Goal: Navigation & Orientation: Find specific page/section

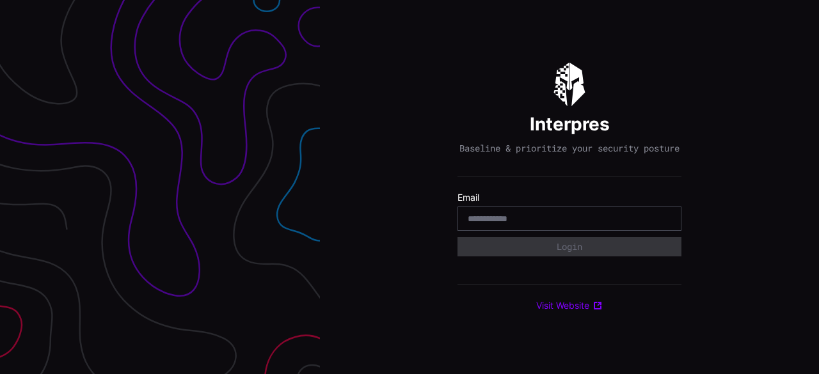
click at [566, 225] on input "email" at bounding box center [569, 219] width 203 height 12
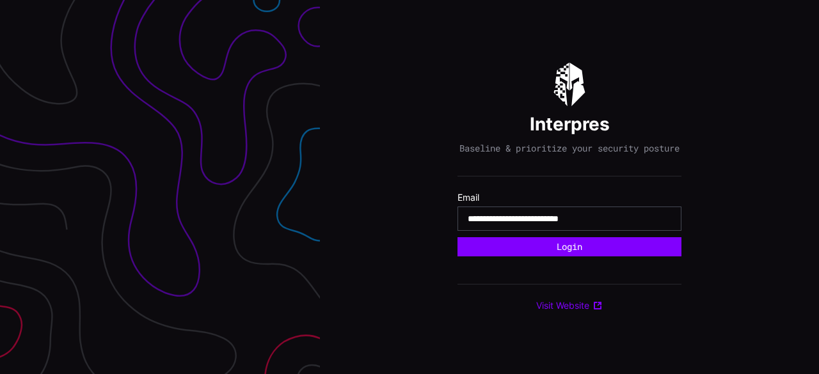
click at [536, 225] on input "**********" at bounding box center [569, 219] width 203 height 12
type input "**********"
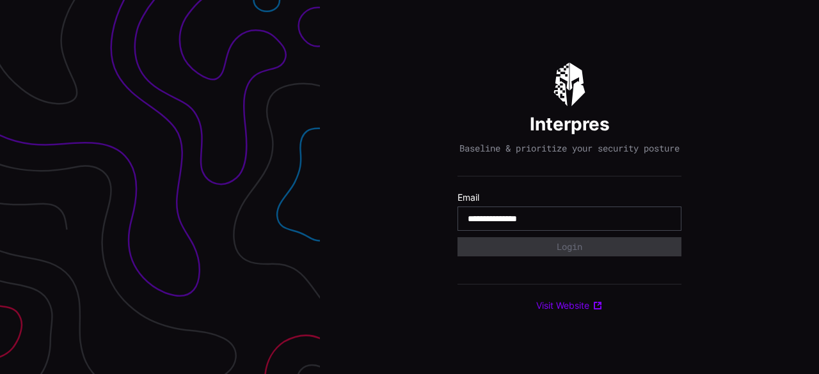
click at [525, 225] on input "**********" at bounding box center [569, 219] width 203 height 12
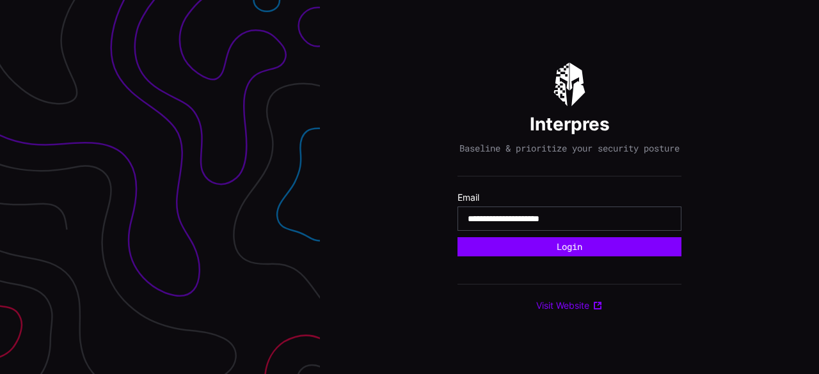
type input "**********"
click at [457, 237] on button "Login" at bounding box center [569, 246] width 224 height 19
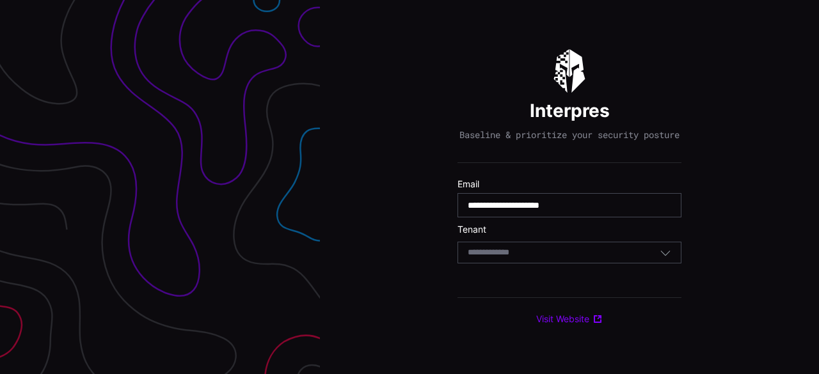
click at [486, 264] on div "Select Tenant" at bounding box center [569, 253] width 224 height 22
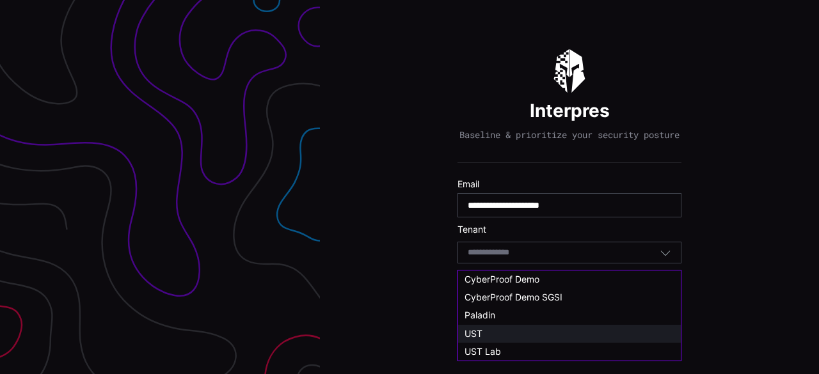
click at [480, 329] on span "UST" at bounding box center [473, 333] width 18 height 11
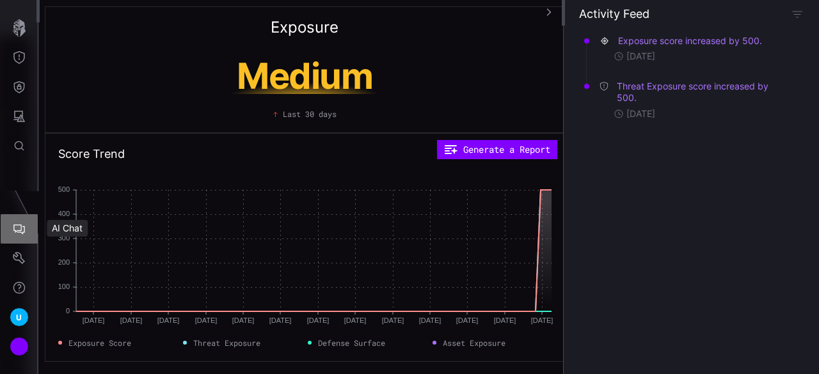
click at [17, 228] on icon "AI Chat" at bounding box center [19, 229] width 13 height 13
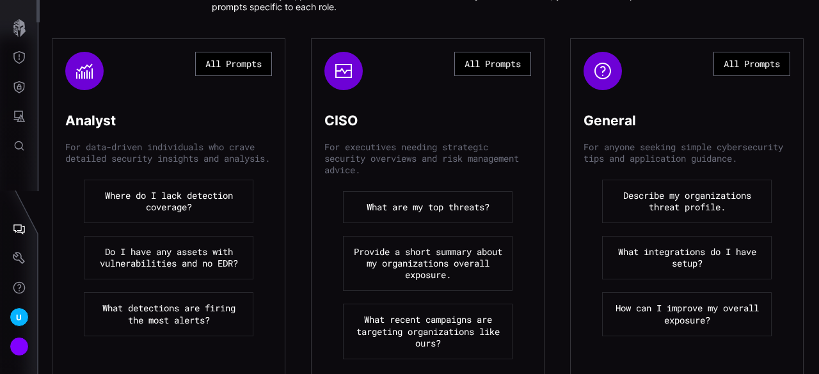
scroll to position [159, 0]
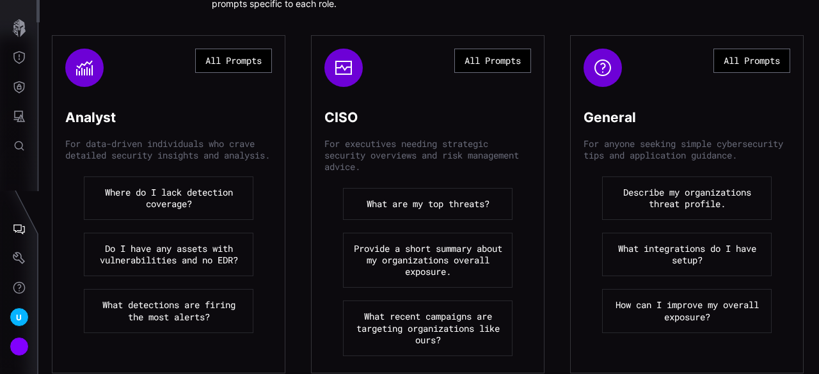
click at [170, 208] on button "Where do I lack detection coverage?" at bounding box center [169, 199] width 170 height 44
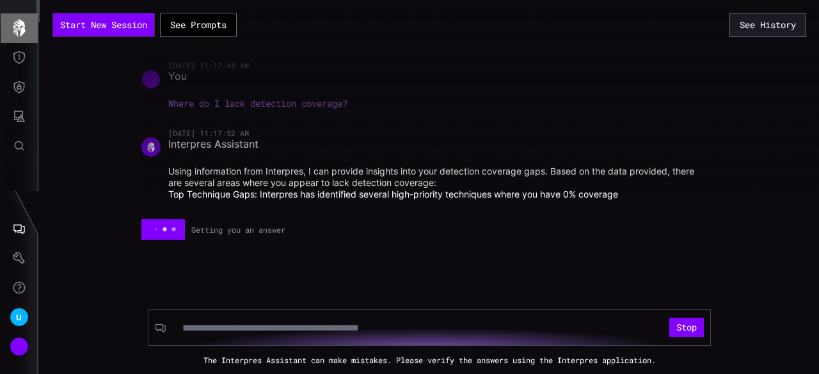
click at [14, 24] on icon "button" at bounding box center [19, 28] width 13 height 18
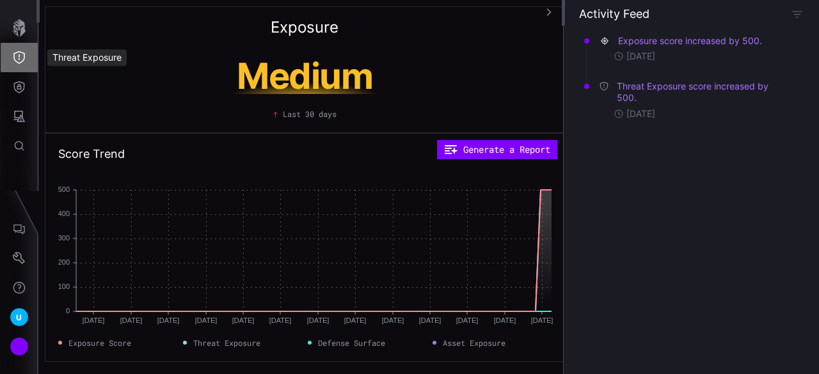
click at [23, 59] on icon "Threat Exposure" at bounding box center [19, 57] width 12 height 13
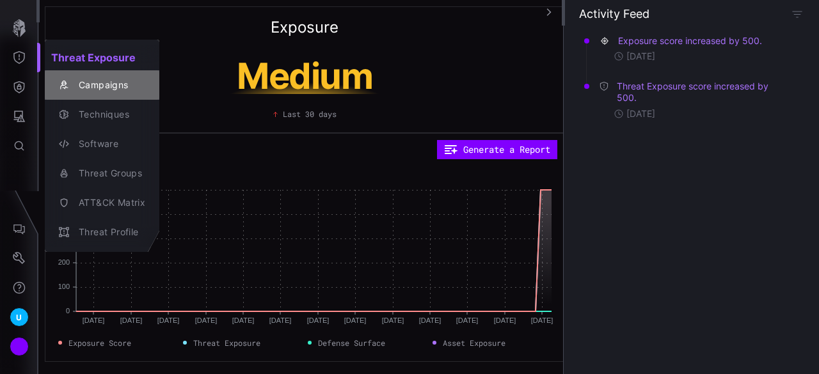
click at [99, 75] on button "Campaigns" at bounding box center [102, 84] width 115 height 29
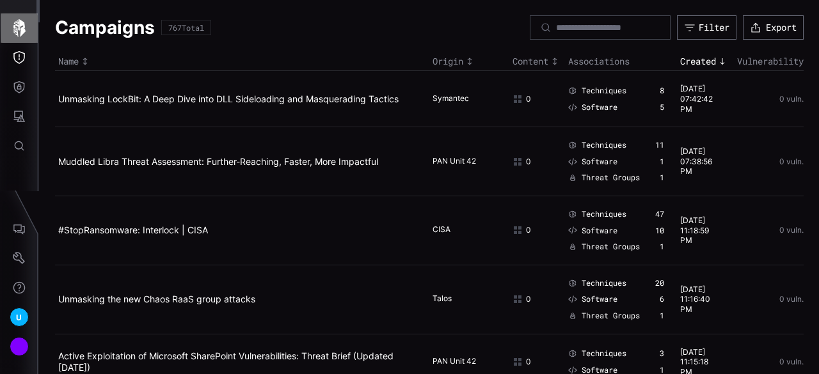
click at [29, 33] on button "button" at bounding box center [19, 27] width 37 height 29
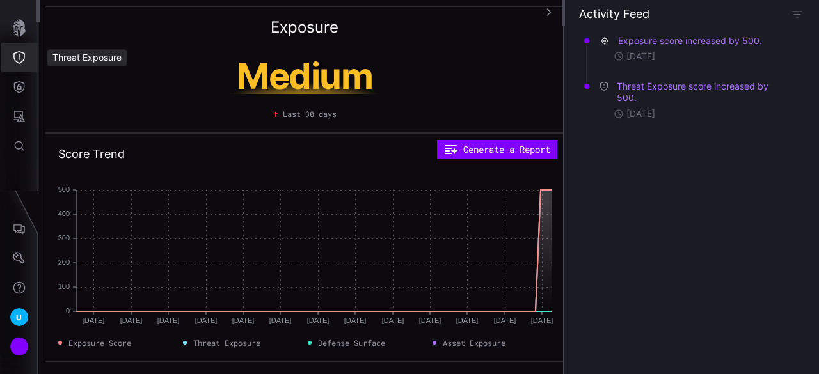
click at [23, 62] on icon "Threat Exposure" at bounding box center [19, 57] width 13 height 13
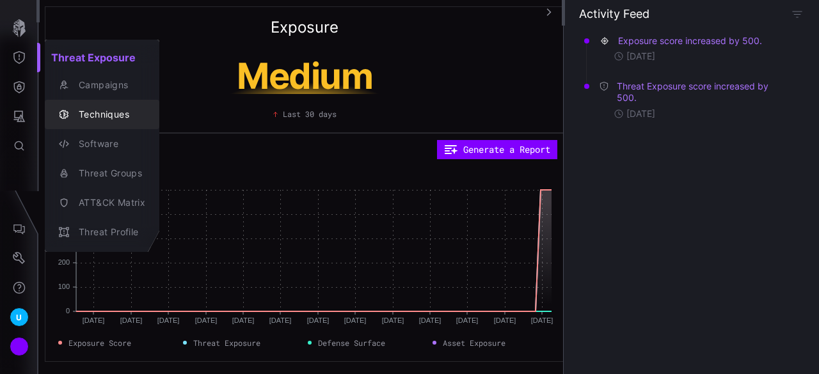
click at [90, 113] on div "Techniques" at bounding box center [108, 115] width 73 height 16
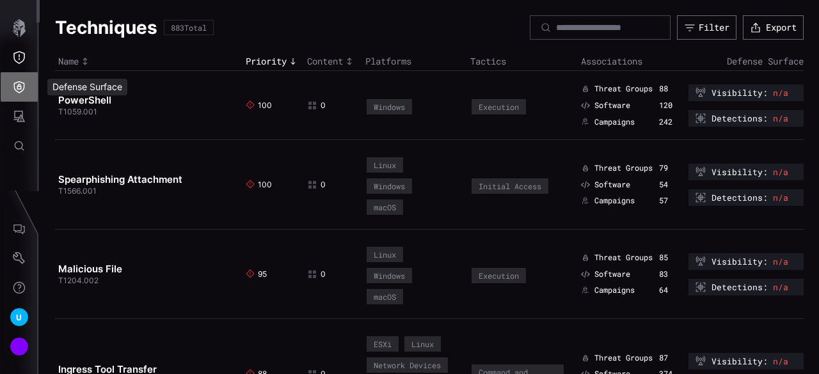
click at [19, 88] on icon "Defense Surface" at bounding box center [19, 87] width 13 height 13
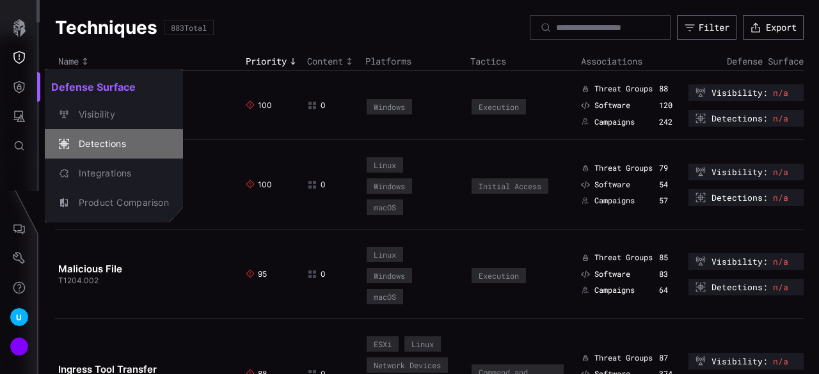
click at [99, 150] on div "Detections" at bounding box center [120, 144] width 97 height 16
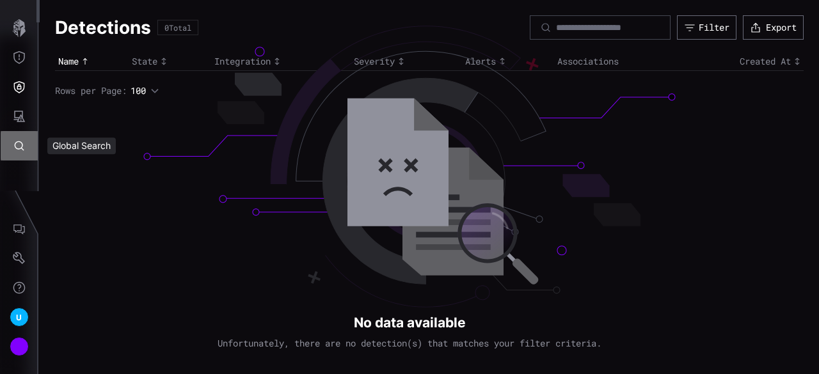
click at [17, 144] on icon "Global Search" at bounding box center [19, 145] width 13 height 13
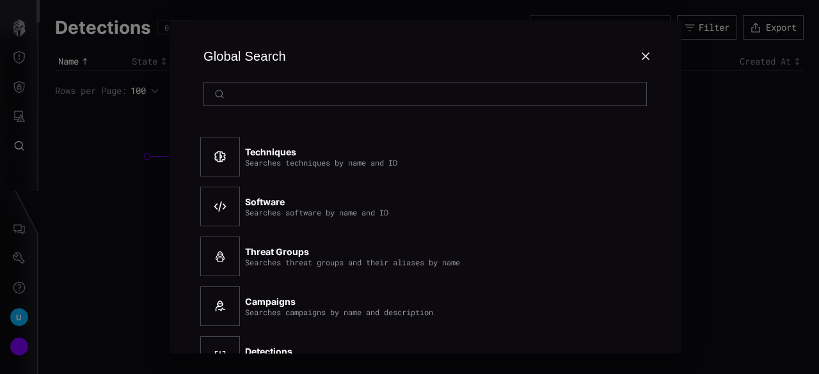
click at [644, 54] on icon at bounding box center [646, 56] width 8 height 8
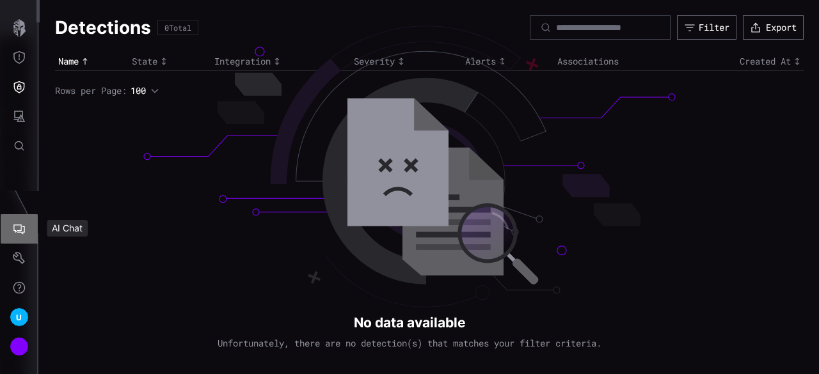
click at [16, 233] on icon "AI Chat" at bounding box center [19, 229] width 13 height 13
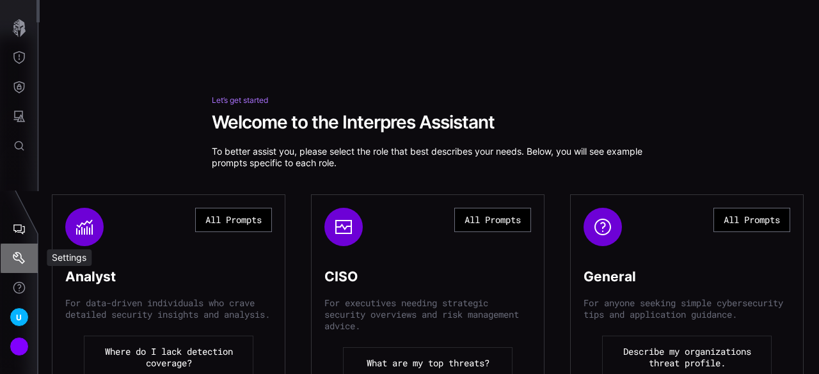
click at [17, 260] on icon "Settings" at bounding box center [19, 258] width 13 height 13
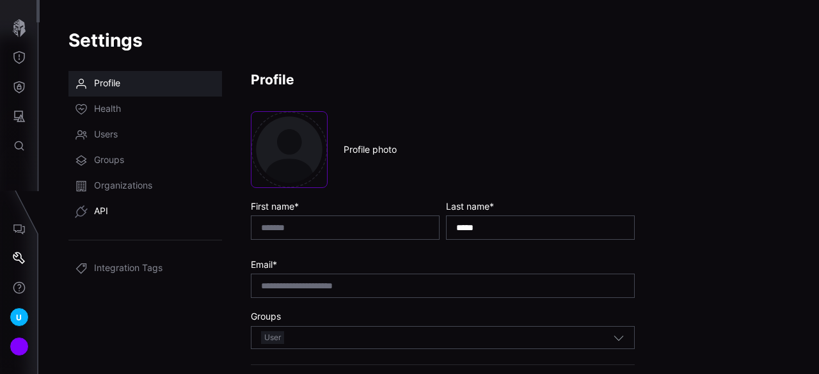
click at [104, 209] on span "API" at bounding box center [101, 211] width 14 height 13
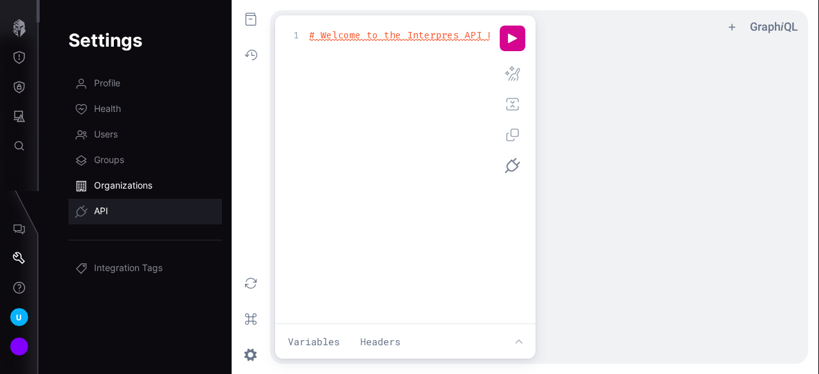
click at [113, 186] on span "Organizations" at bounding box center [123, 186] width 58 height 13
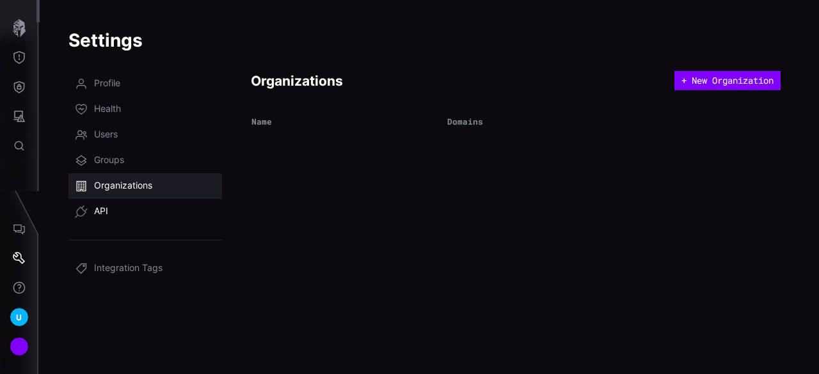
click at [104, 210] on span "API" at bounding box center [101, 211] width 14 height 13
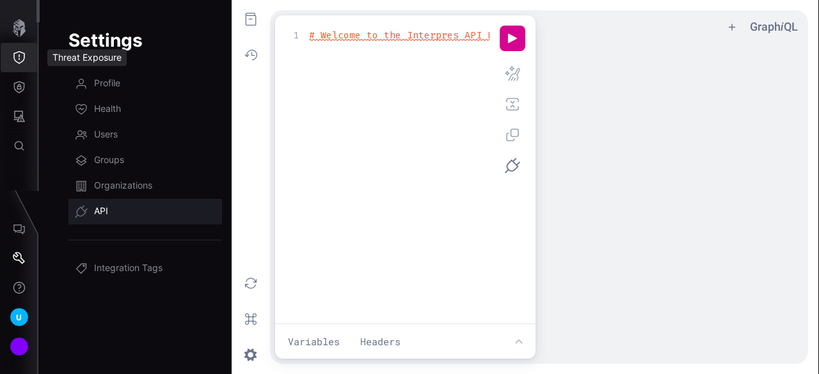
click at [13, 52] on icon "Threat Exposure" at bounding box center [19, 57] width 13 height 13
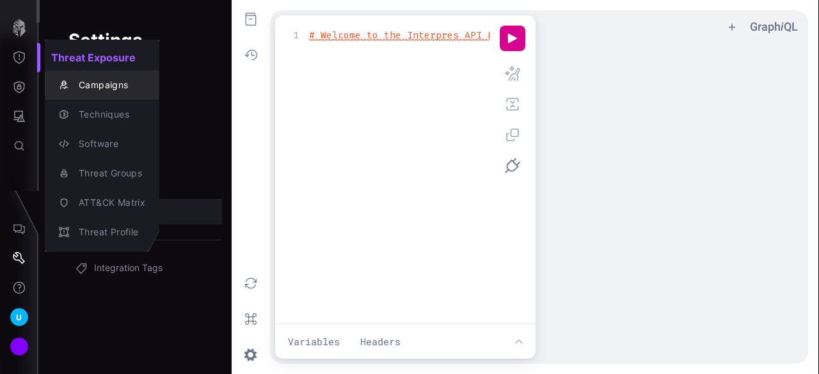
click at [93, 89] on div "Campaigns" at bounding box center [108, 85] width 73 height 16
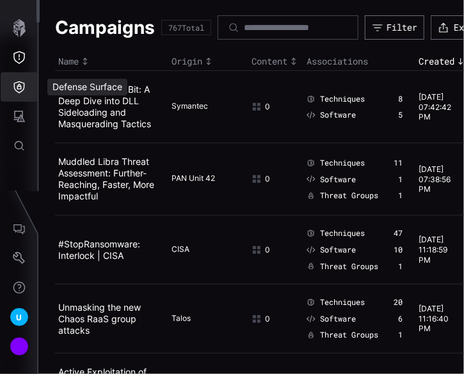
click at [17, 91] on icon "Defense Surface" at bounding box center [19, 87] width 11 height 12
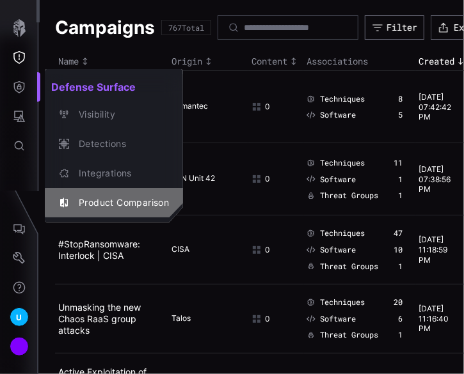
click at [106, 195] on div "Product Comparison" at bounding box center [120, 203] width 97 height 16
